Goal: Task Accomplishment & Management: Manage account settings

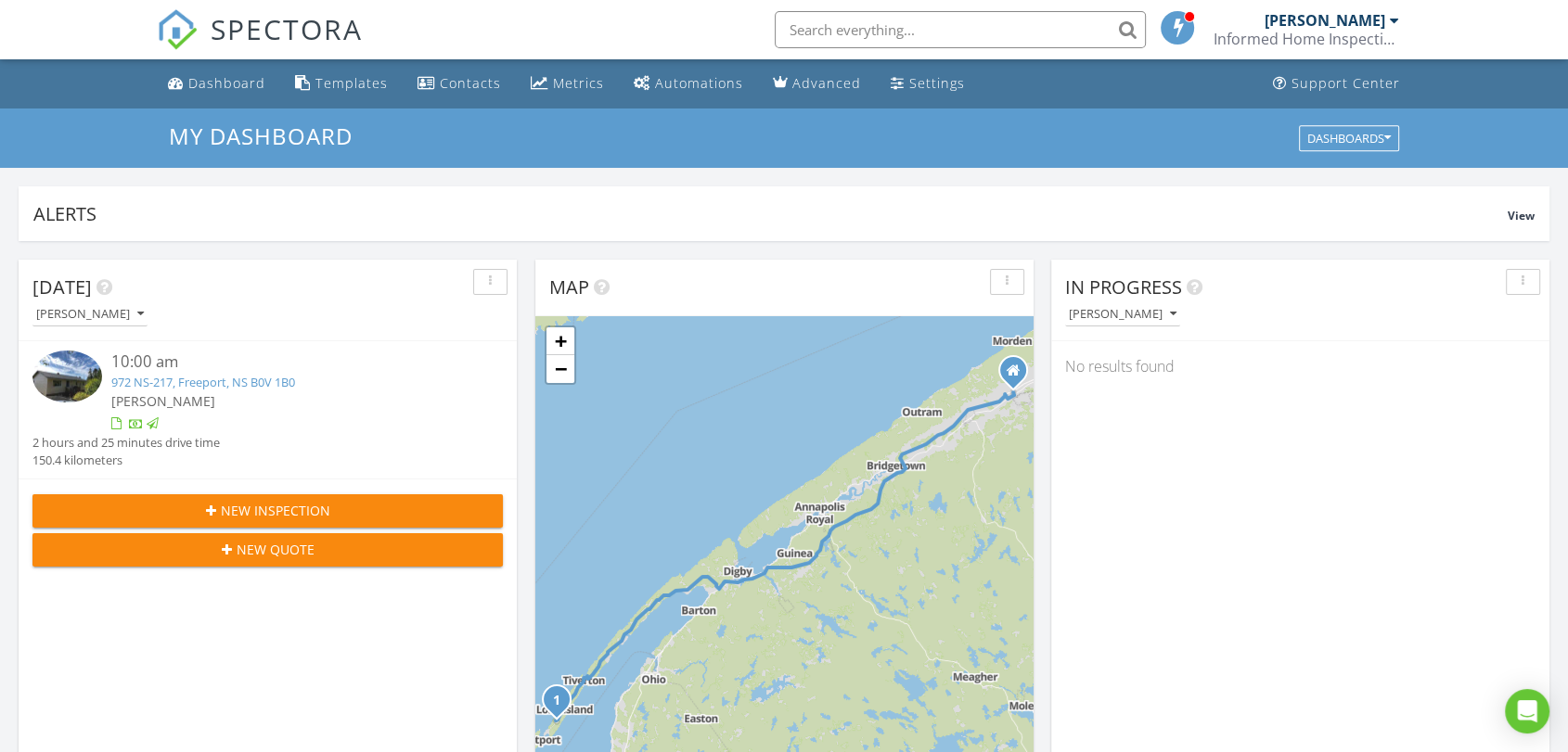
click at [1388, 29] on div "Informed Home Inspections Ltd" at bounding box center [1306, 39] width 185 height 19
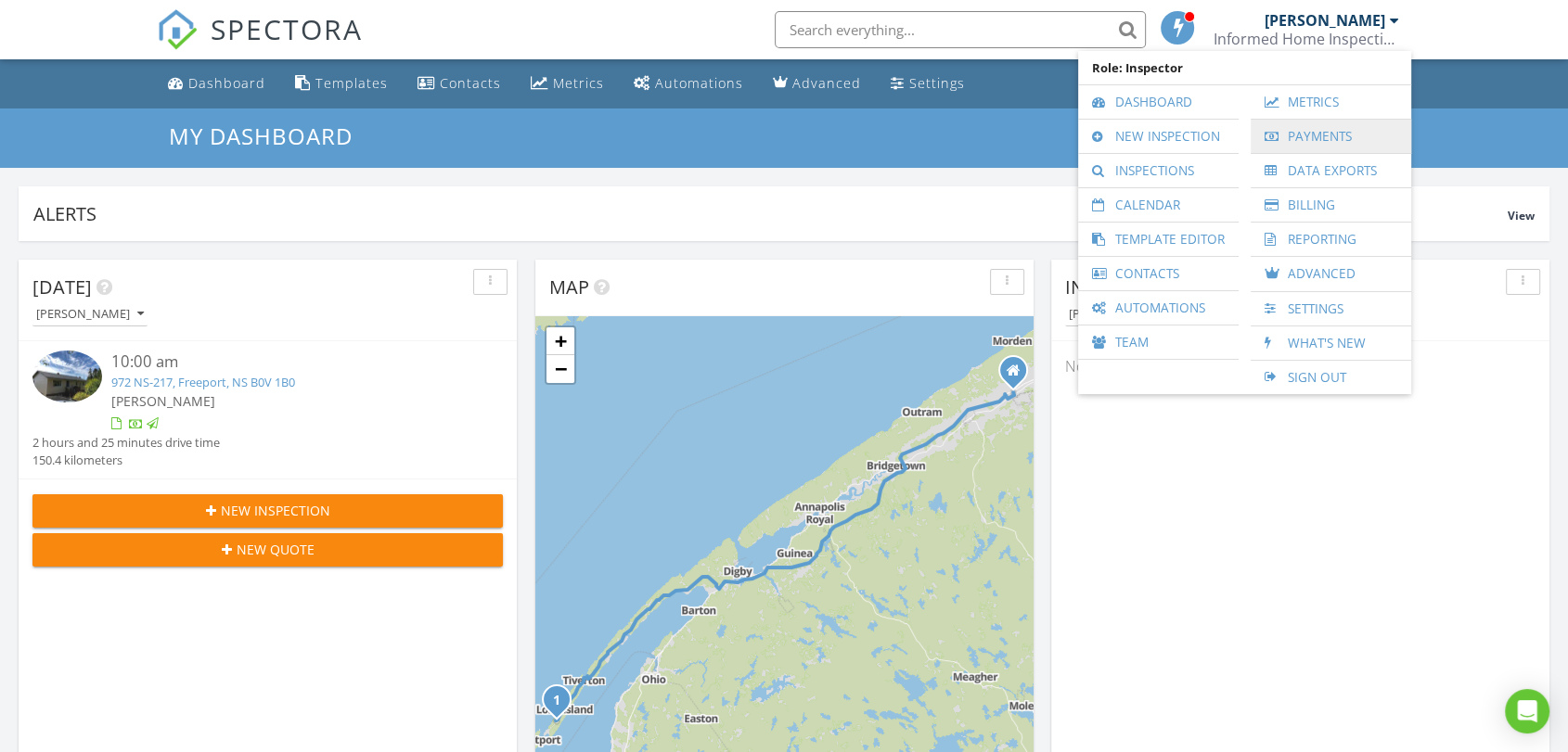
click at [1322, 132] on link "Payments" at bounding box center [1330, 136] width 142 height 33
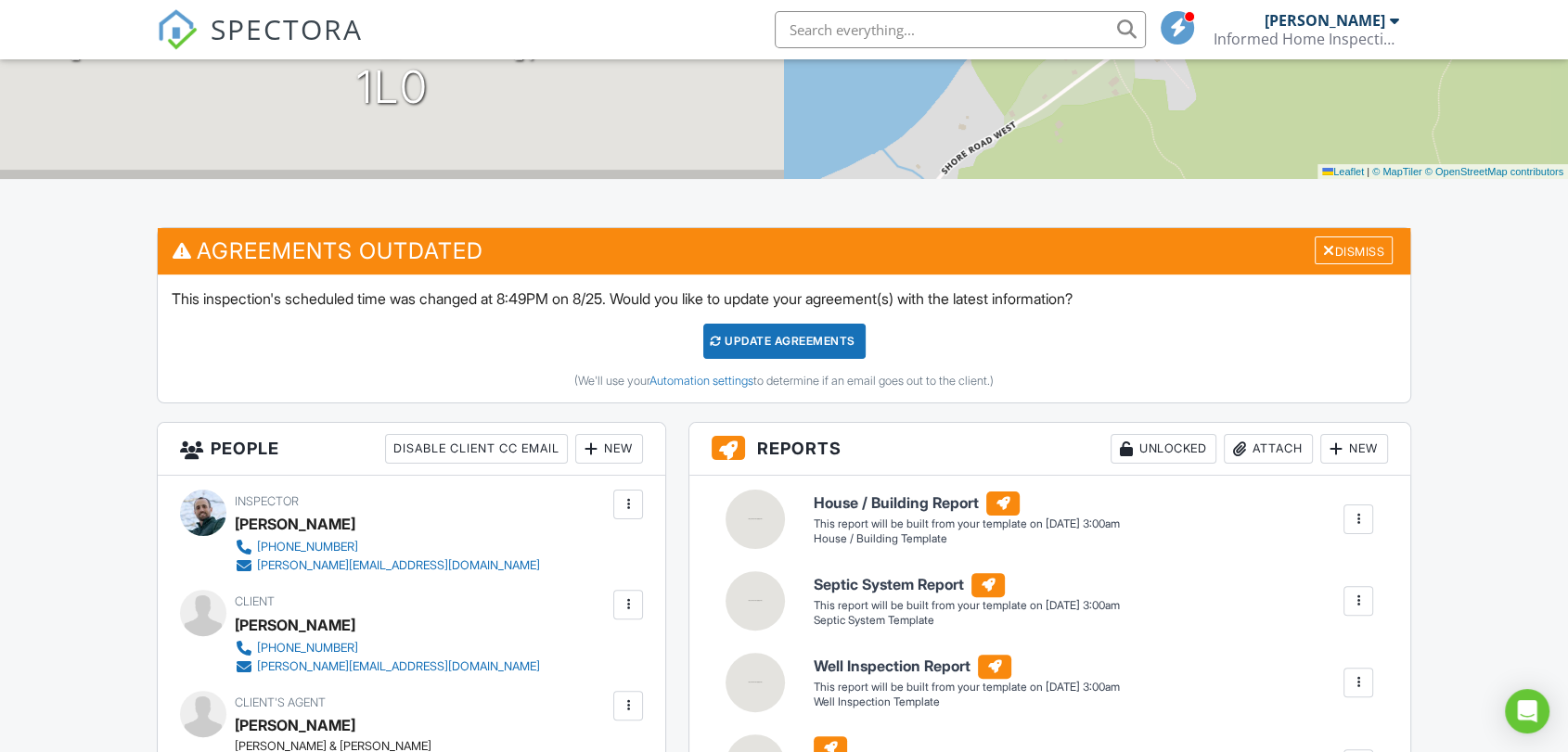
scroll to position [334, 0]
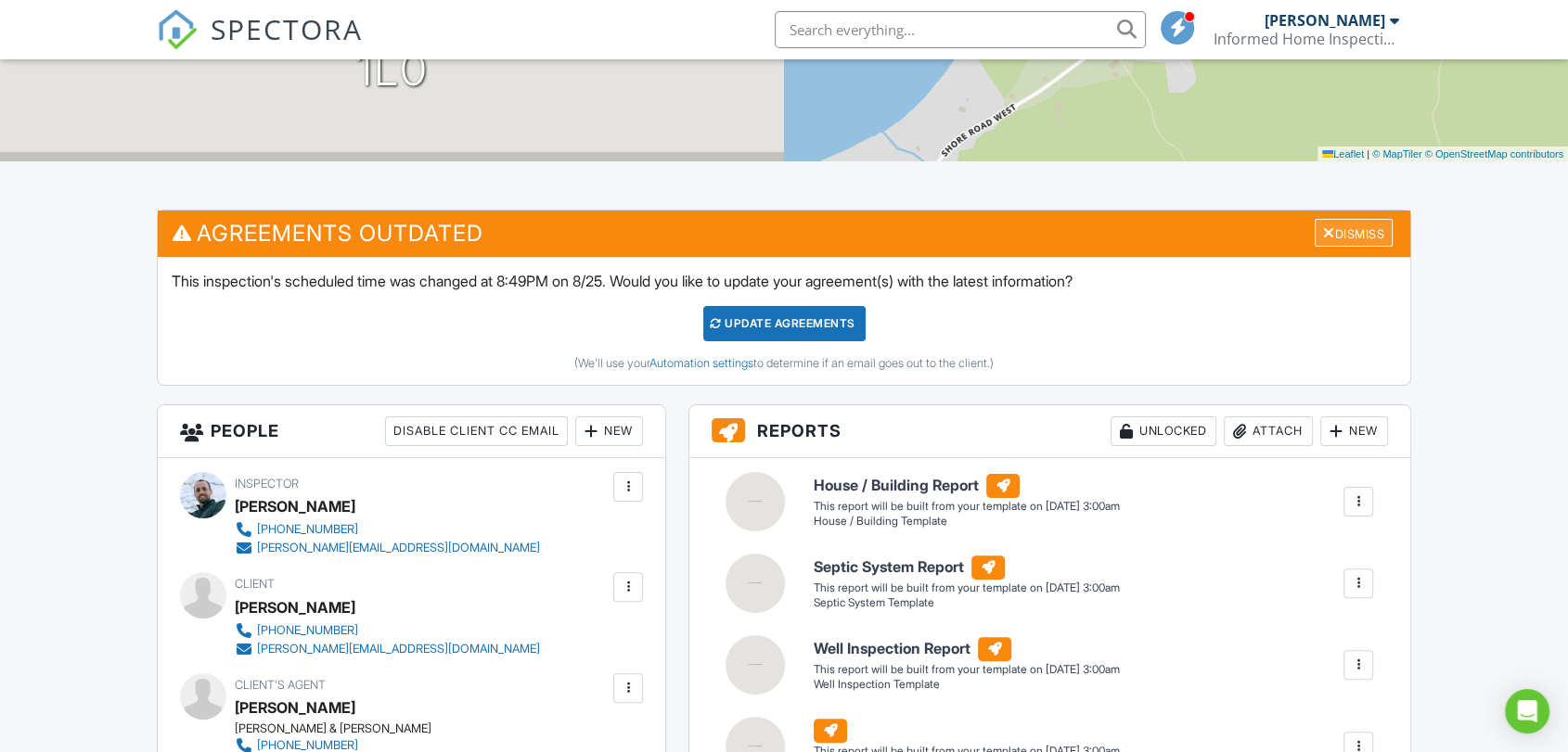
click at [1348, 226] on div "Dismiss" at bounding box center [1354, 233] width 78 height 29
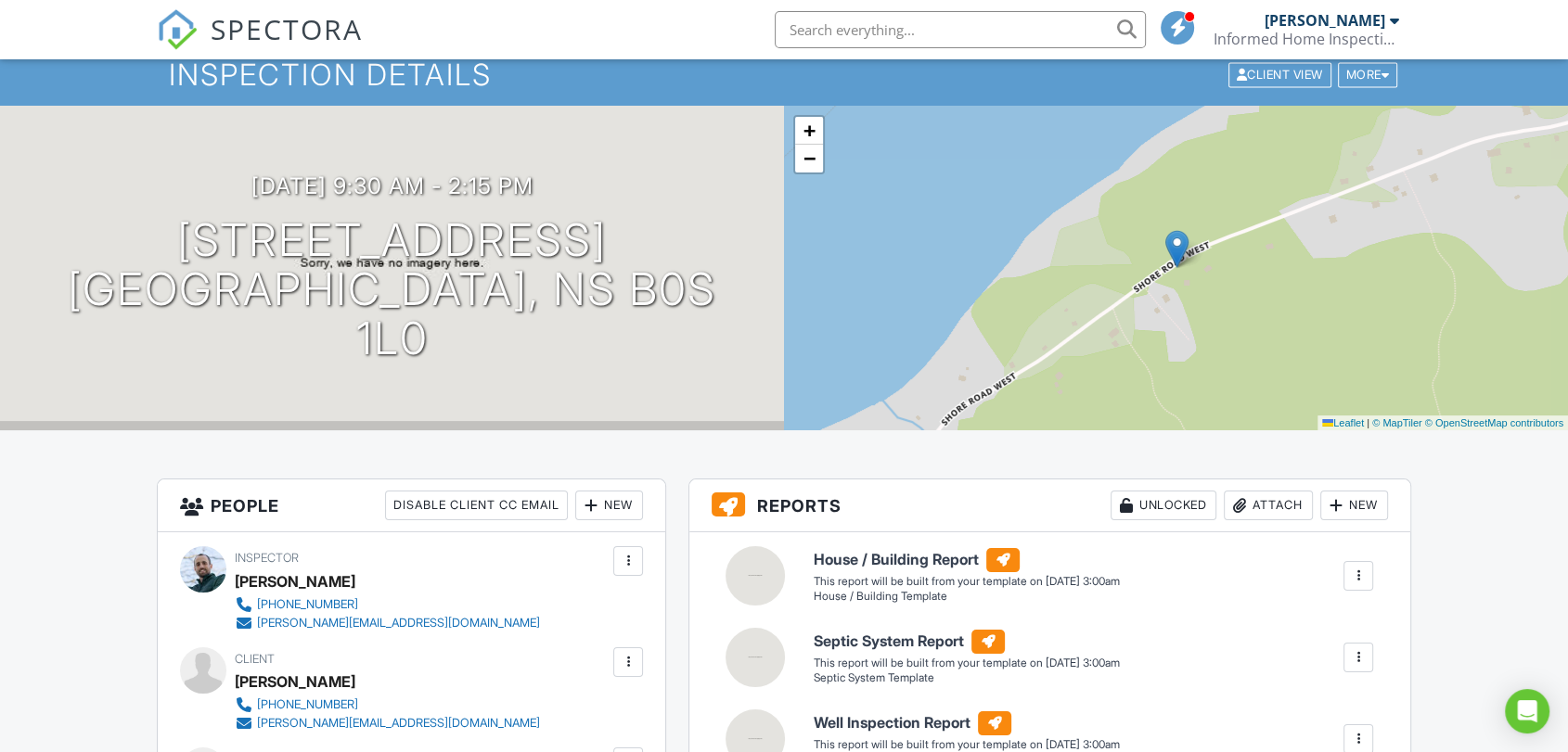
scroll to position [62, 0]
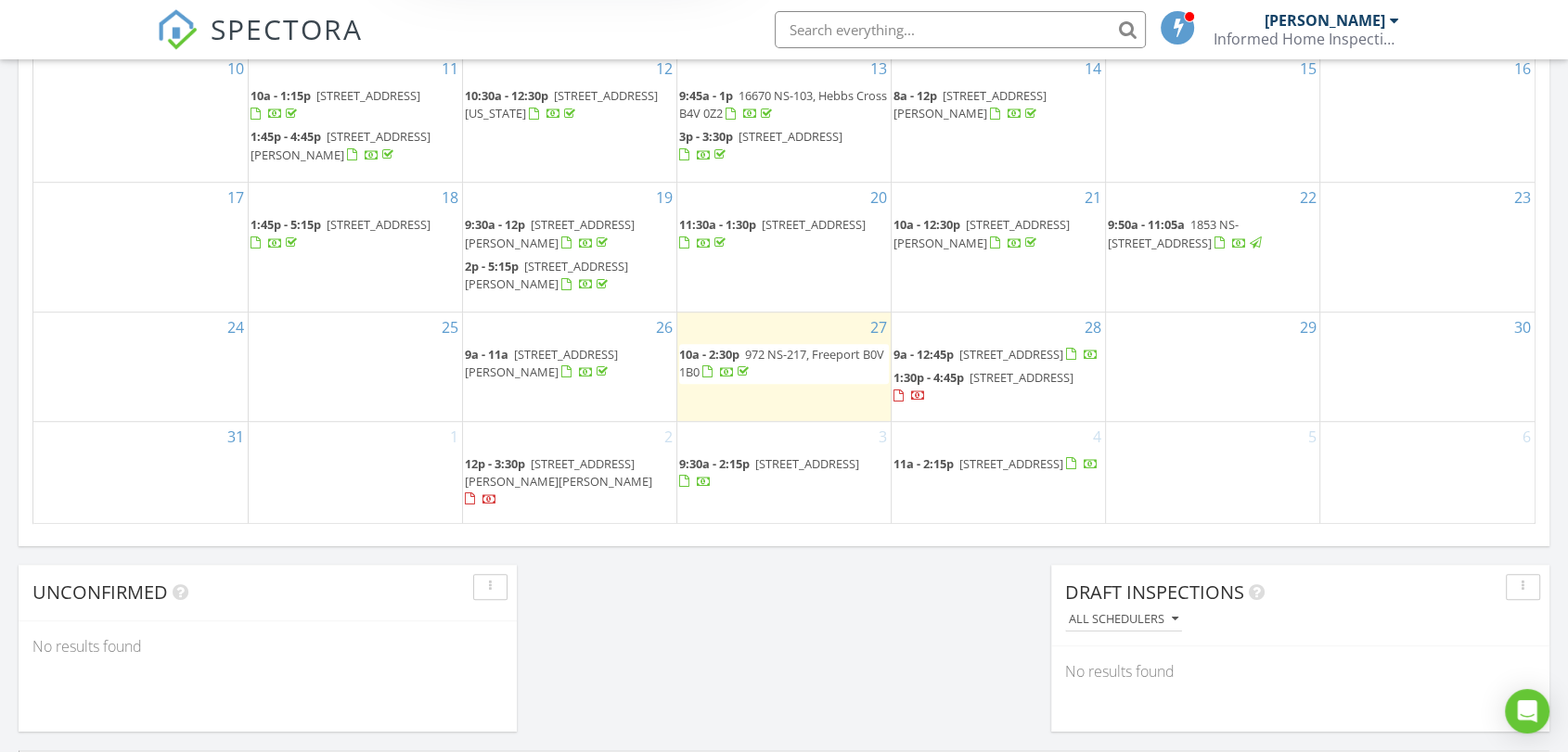
scroll to position [1182, 0]
